Goal: Task Accomplishment & Management: Manage account settings

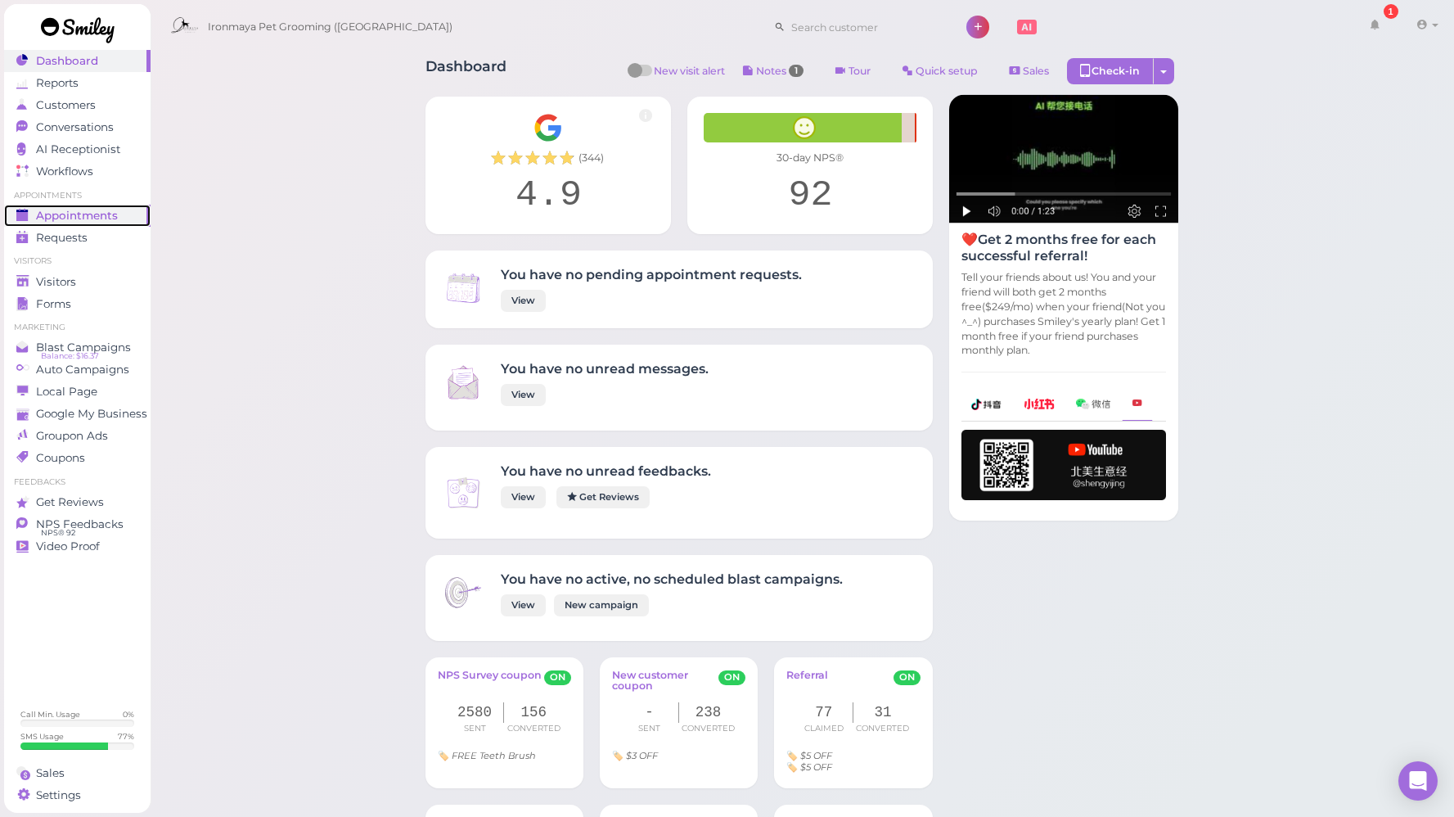
click at [69, 214] on span "Appointments" at bounding box center [77, 216] width 82 height 14
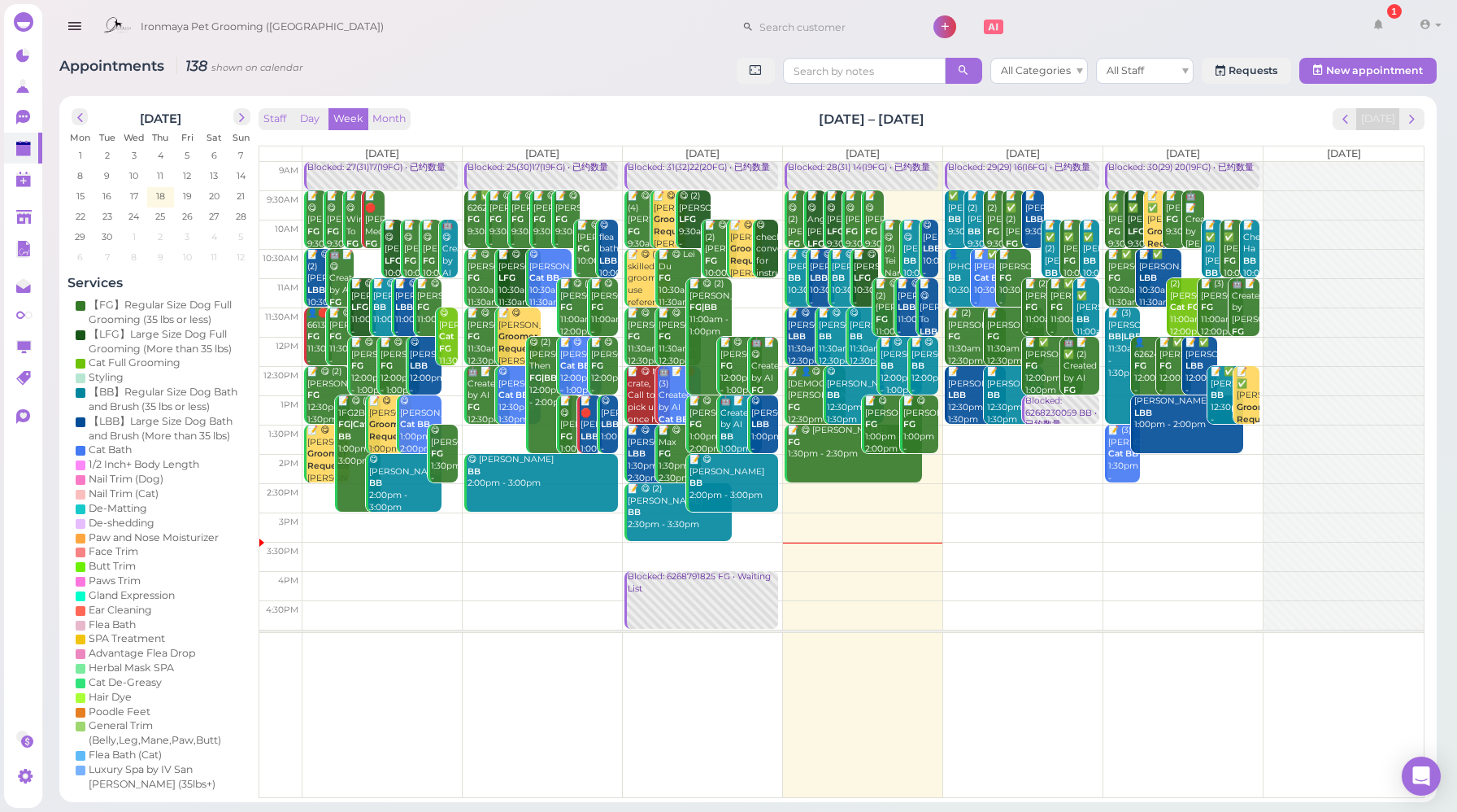
click at [620, 126] on div "Staff Day Week Month [DATE] – [DATE] [DATE]" at bounding box center [841, 119] width 1166 height 22
click at [621, 127] on div "Staff Day Week Month [DATE] – [DATE] [DATE]" at bounding box center [841, 119] width 1166 height 22
click at [22, 426] on icon at bounding box center [24, 417] width 17 height 17
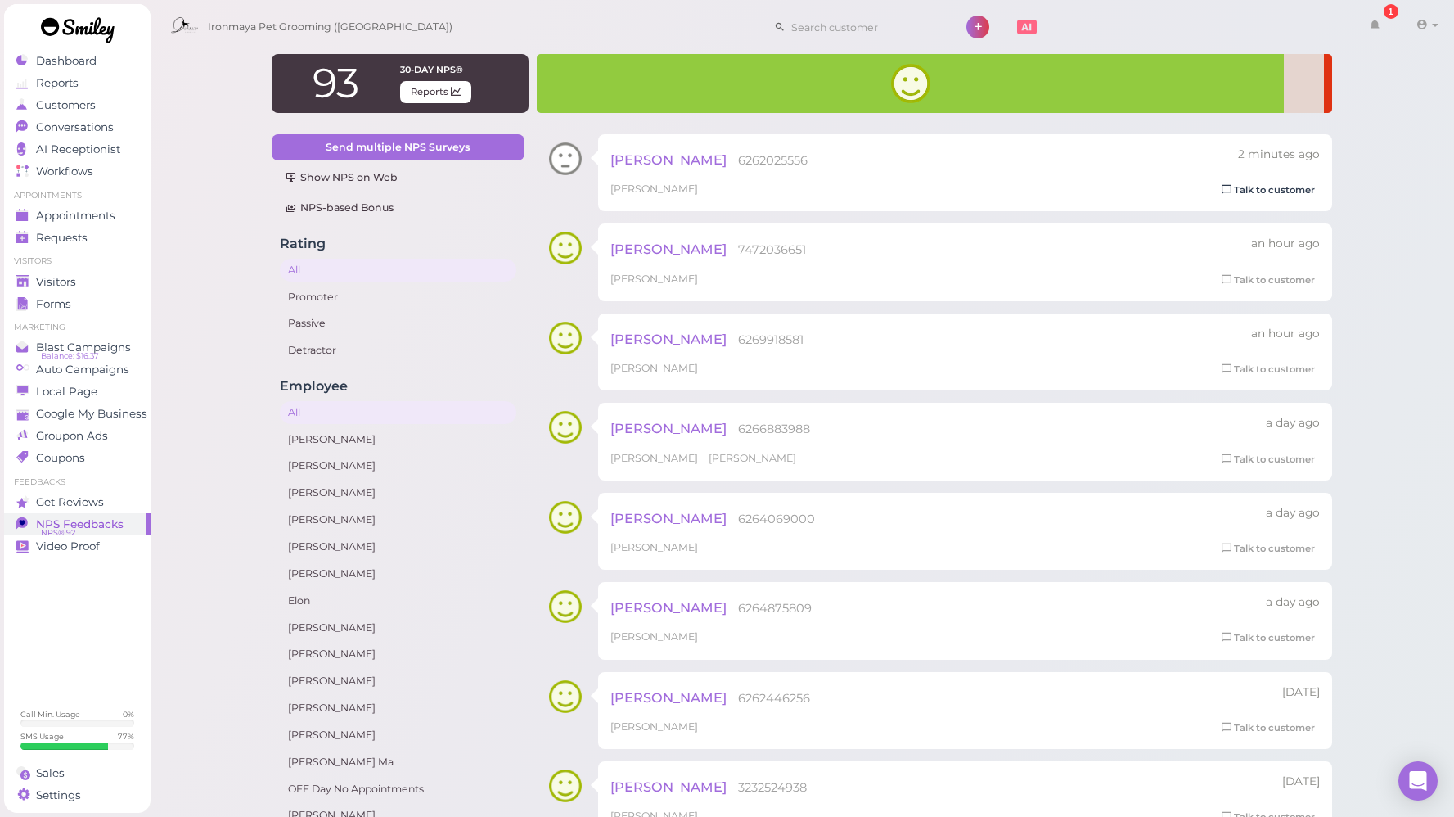
click at [1247, 196] on link "Talk to customer" at bounding box center [1268, 190] width 103 height 17
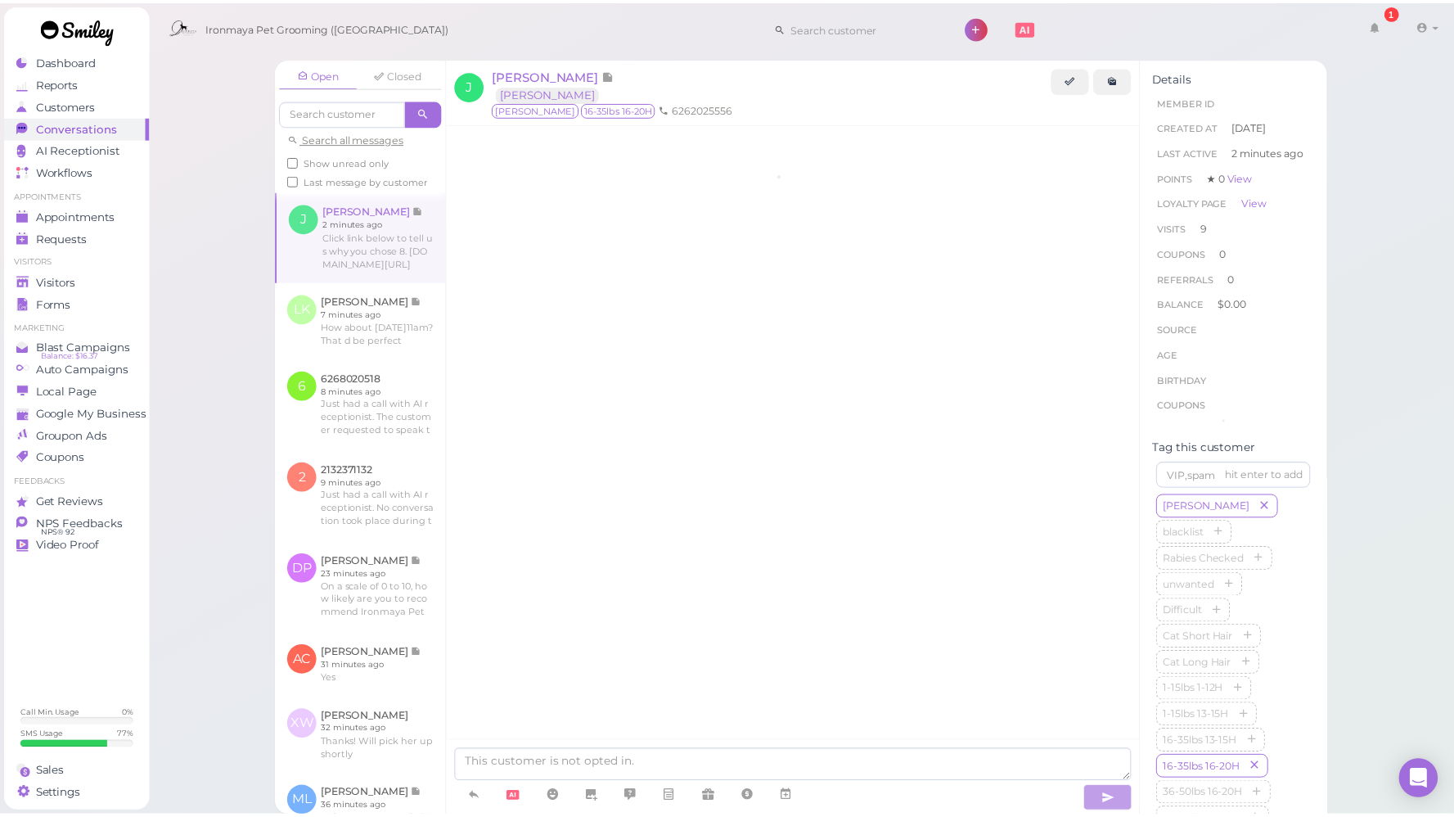
scroll to position [2170, 0]
